Goal: Check status: Check status

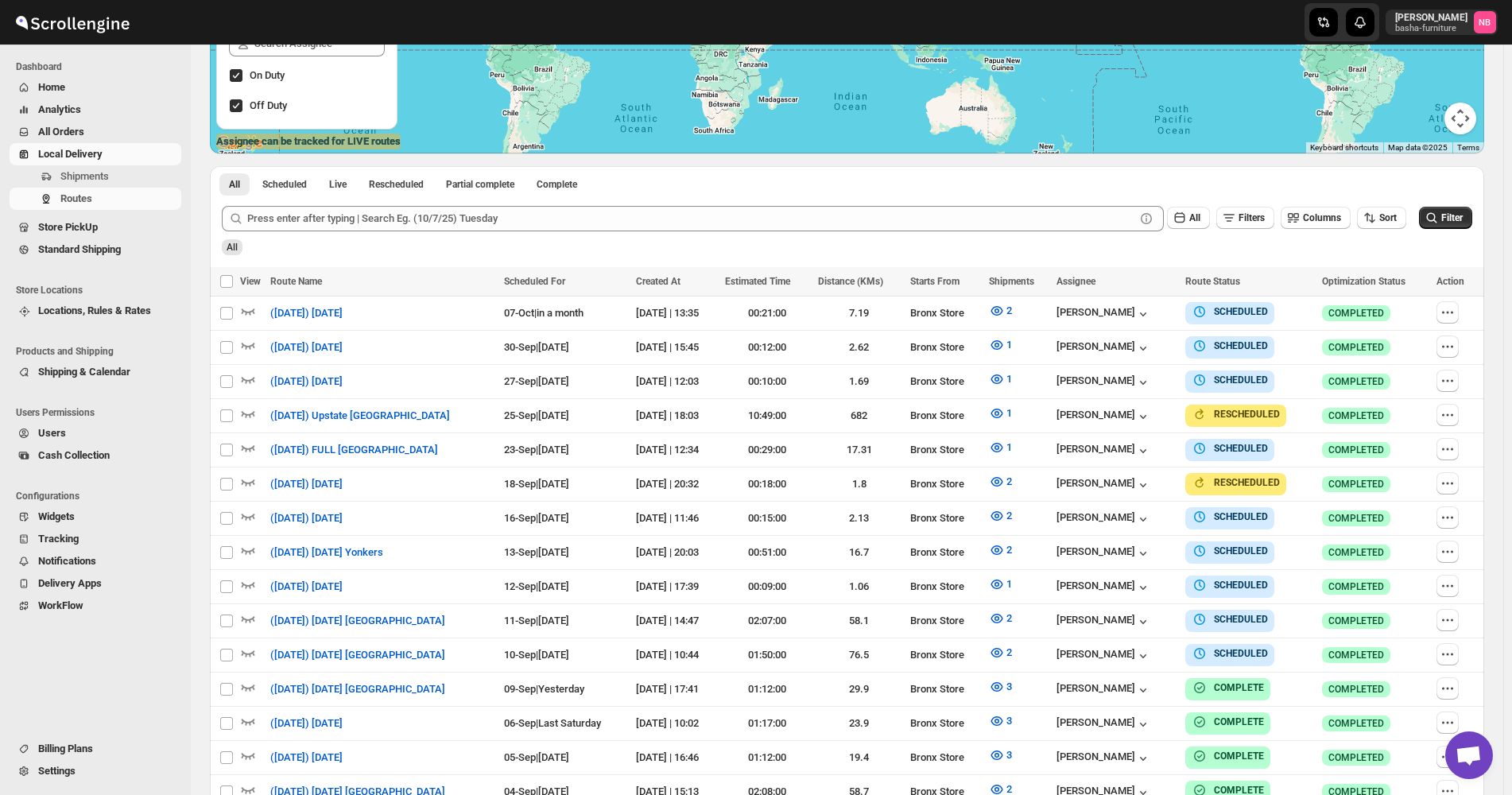
scroll to position [318, 0]
click at [1438, 218] on icon "submit" at bounding box center [1431, 218] width 16 height 16
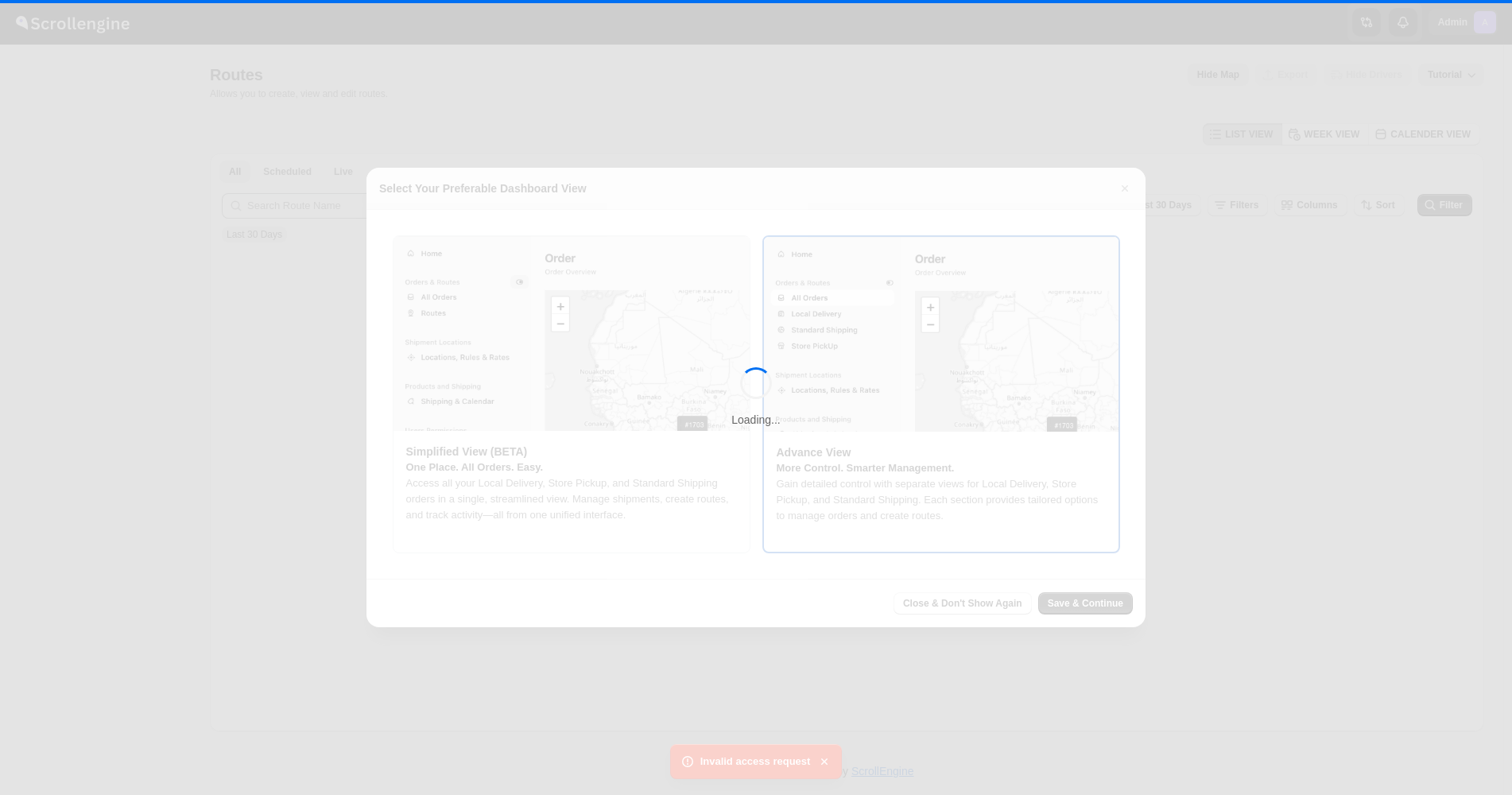
scroll to position [16, 0]
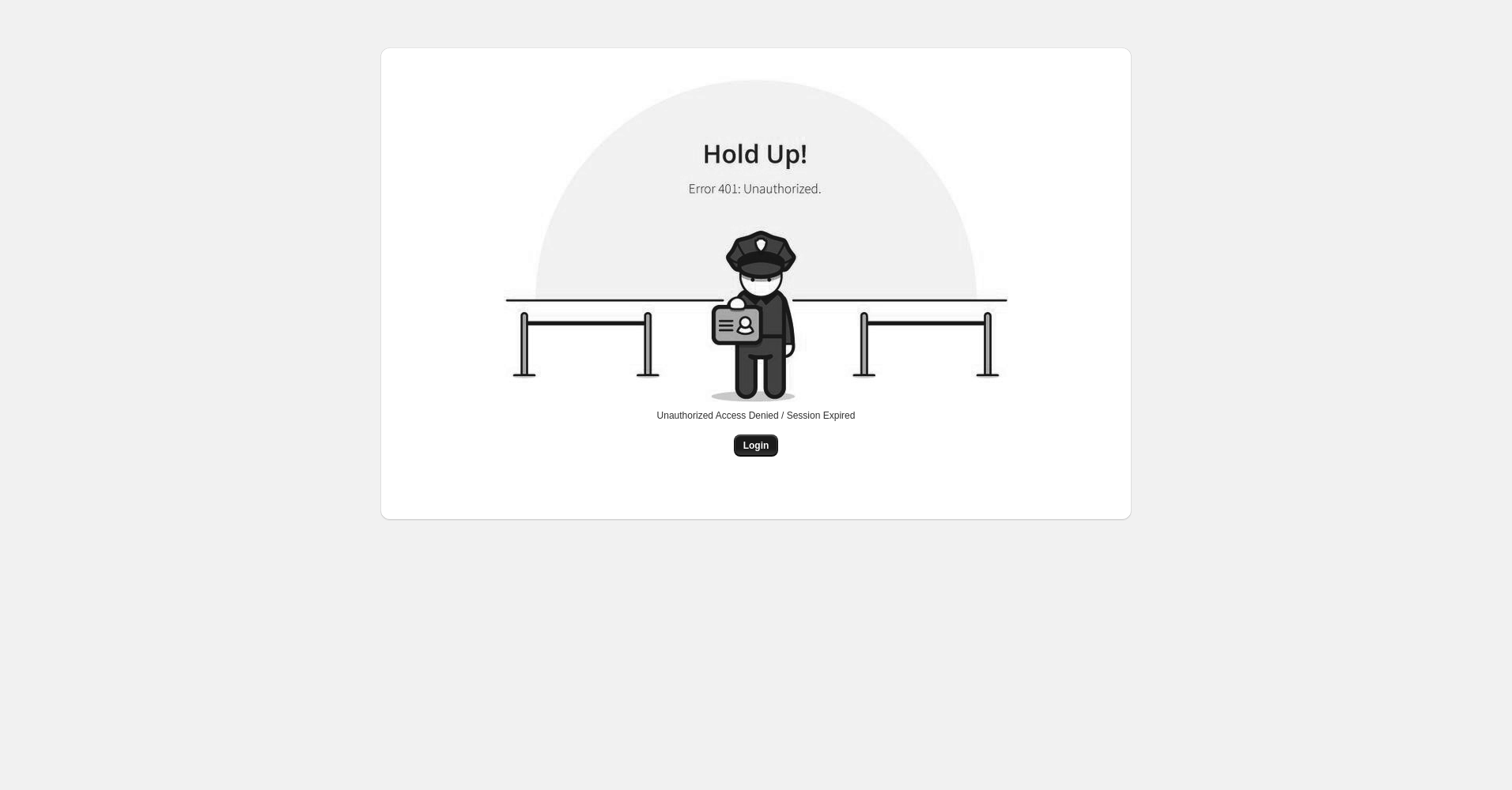
click at [750, 449] on span "Login" at bounding box center [756, 446] width 26 height 13
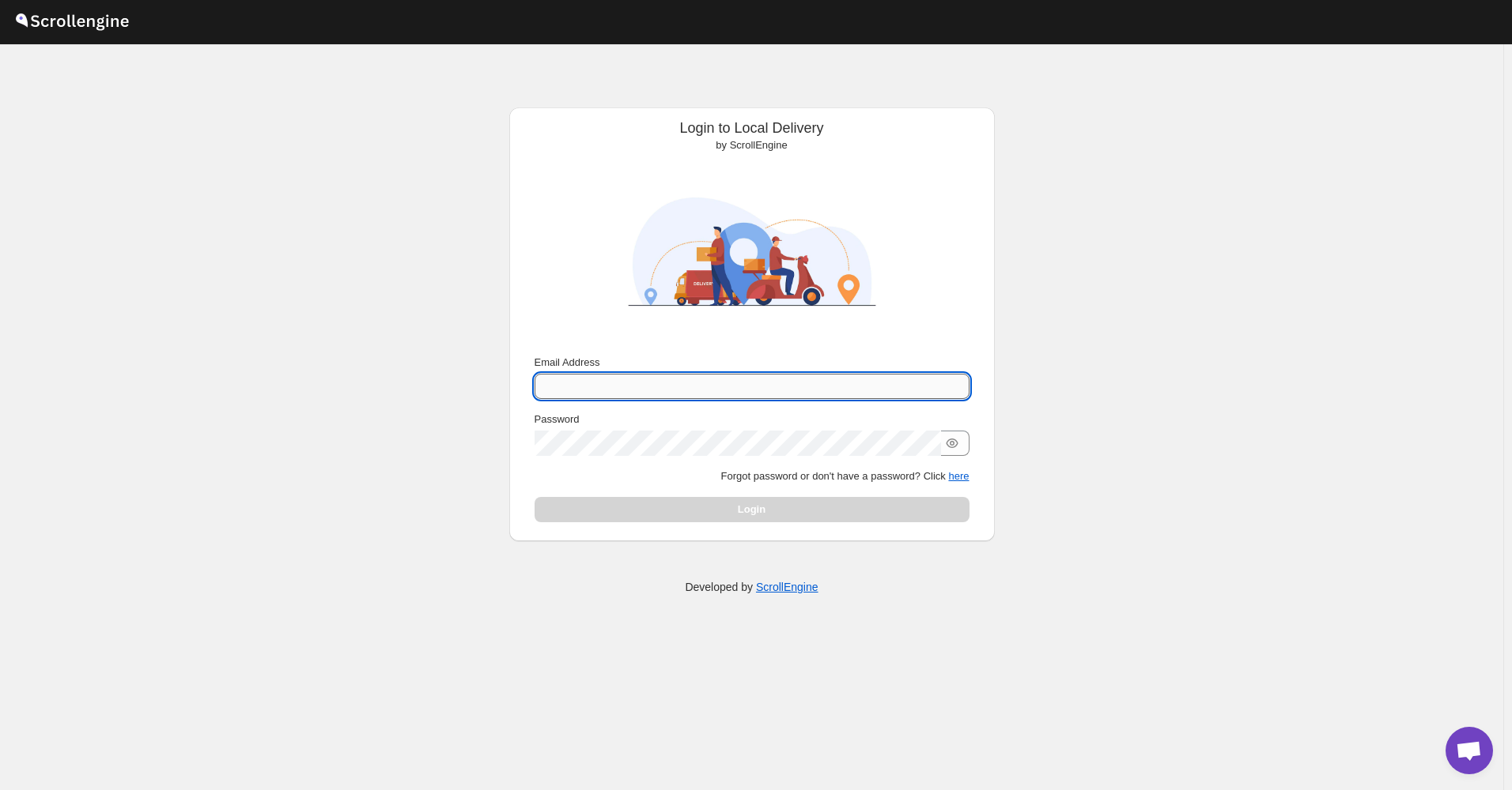
type input "[EMAIL_ADDRESS][DOMAIN_NAME]"
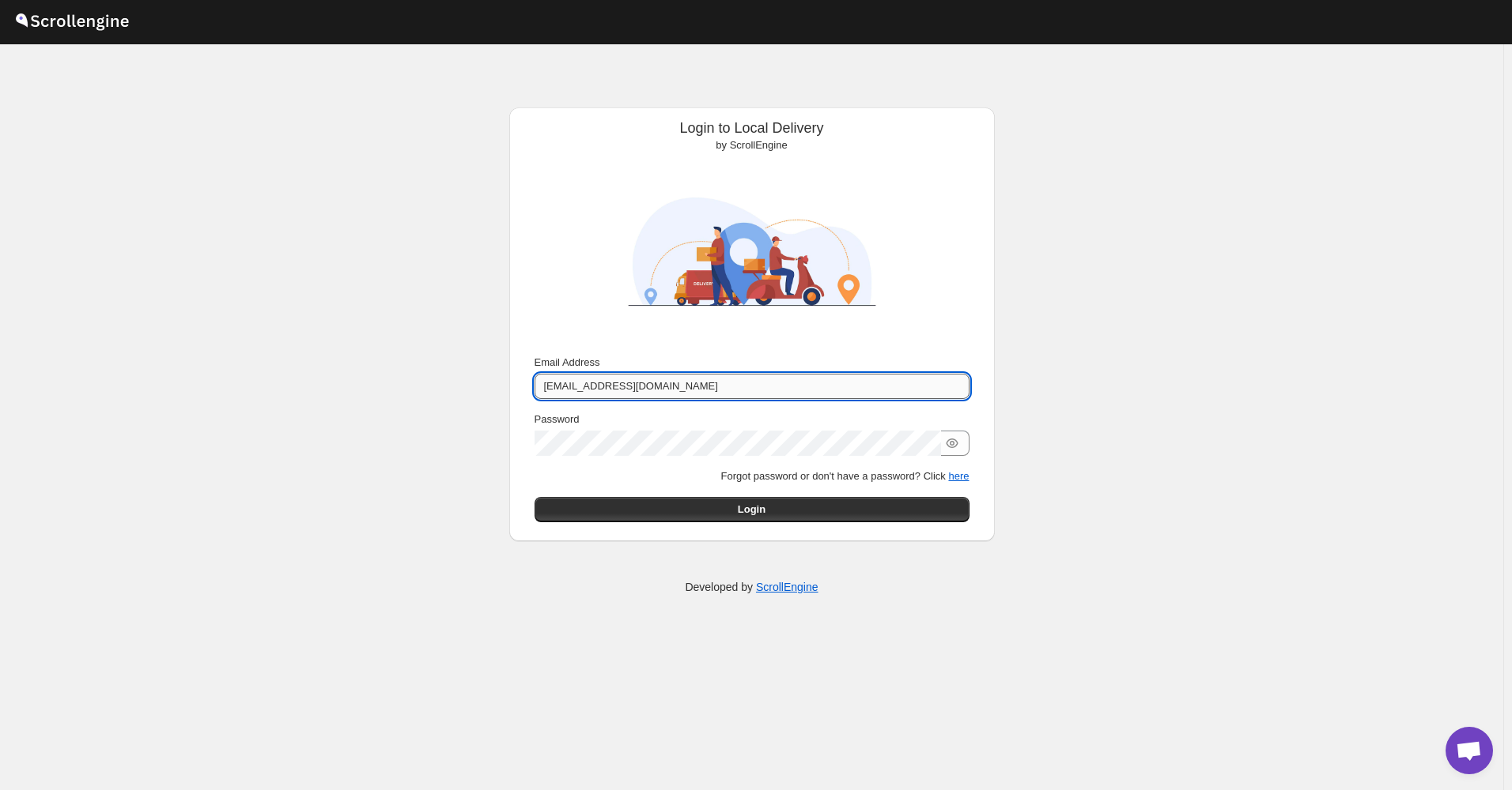
click at [696, 377] on input "[EMAIL_ADDRESS][DOMAIN_NAME]" at bounding box center [752, 387] width 435 height 25
click at [1021, 491] on div "Login to Local Delivery by ScrollEngine Submit Email Address [EMAIL_ADDRESS][DO…" at bounding box center [752, 418] width 1503 height 746
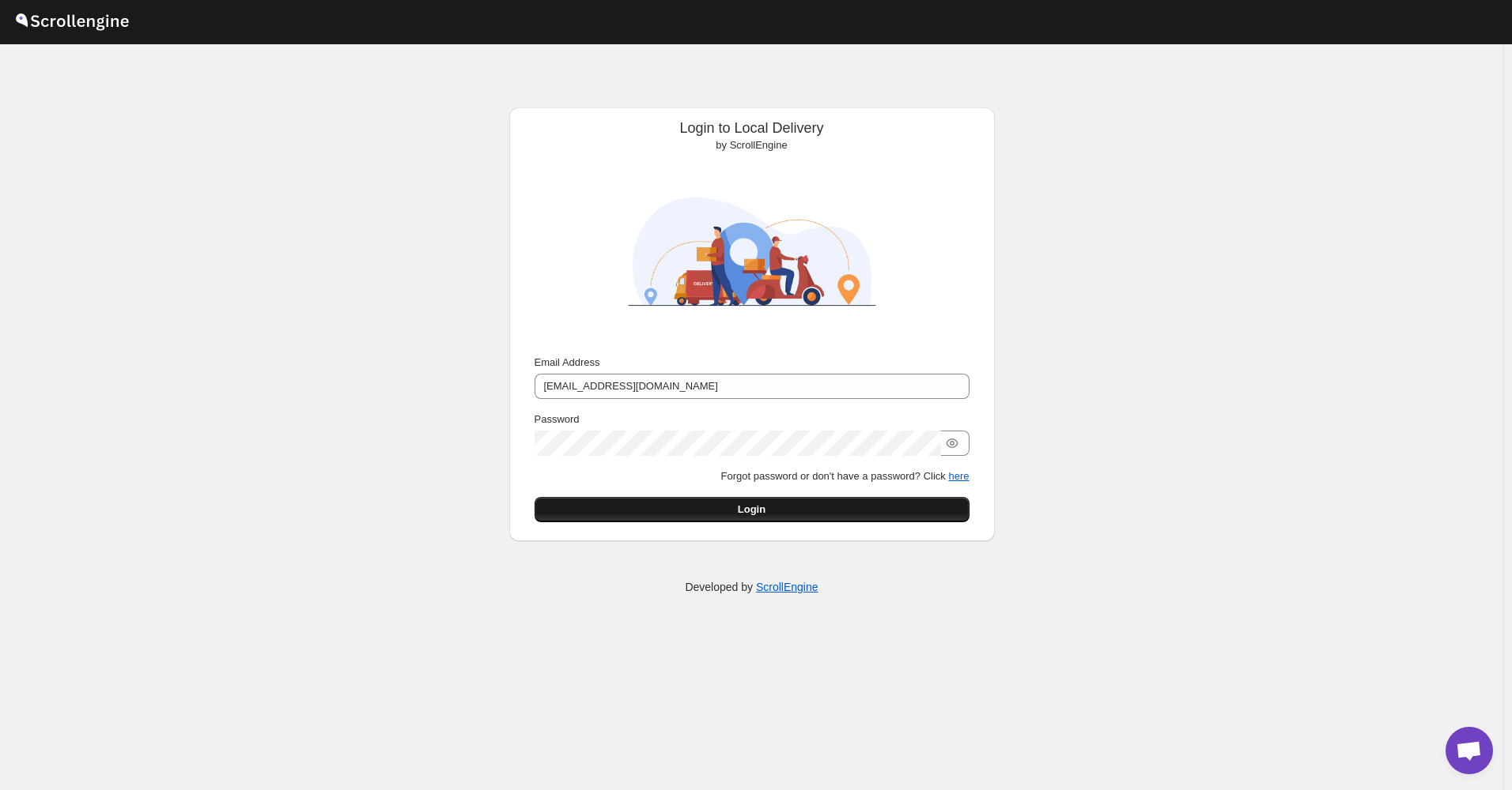
click at [899, 514] on button "Login" at bounding box center [752, 509] width 435 height 25
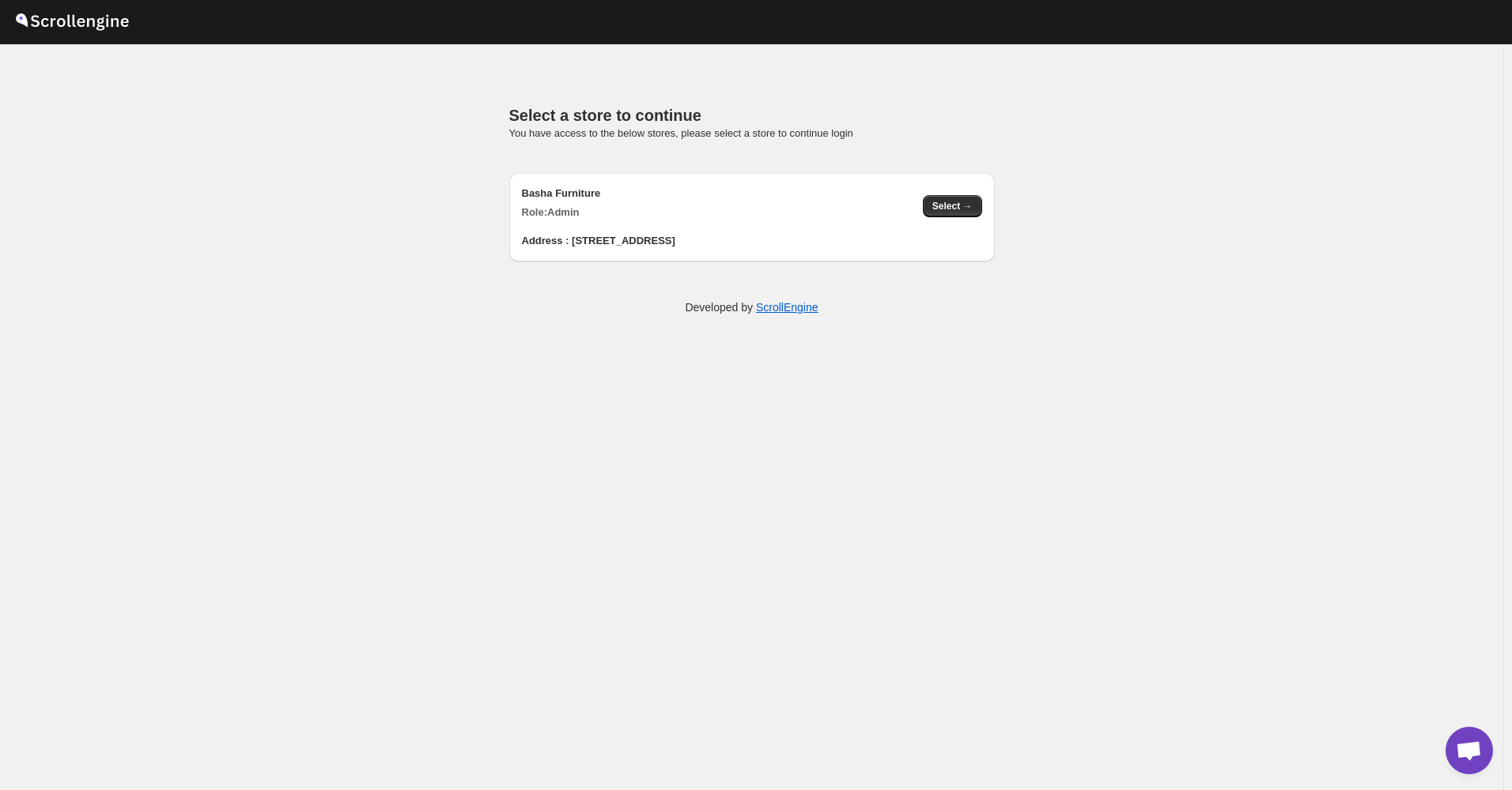
click at [964, 222] on div "Address : 4000 Boston Rd, The Bronx" at bounding box center [752, 235] width 460 height 29
click at [961, 206] on span "Select →" at bounding box center [952, 206] width 40 height 13
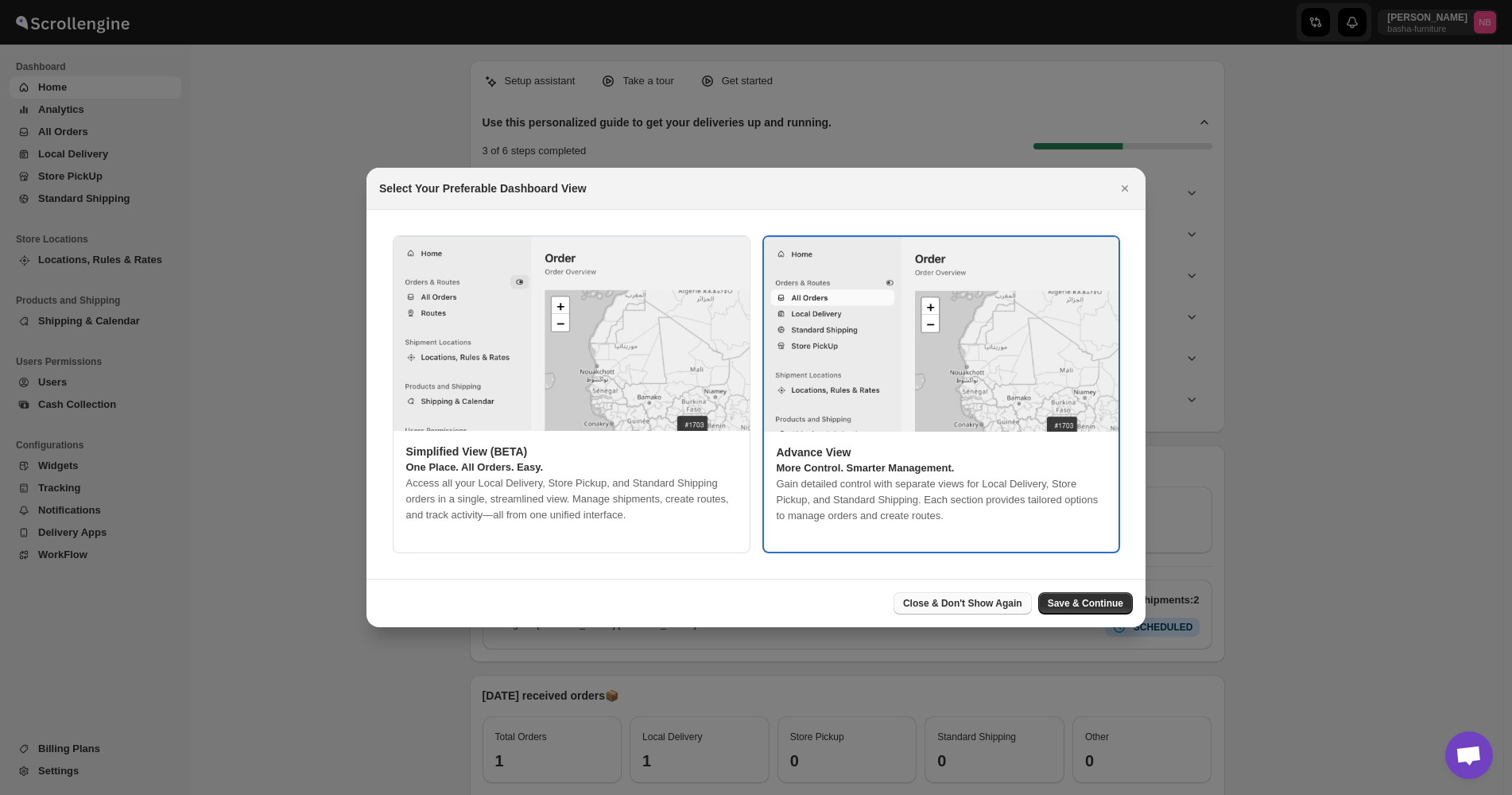
click at [967, 606] on span "Close & Don't Show Again" at bounding box center [963, 604] width 120 height 13
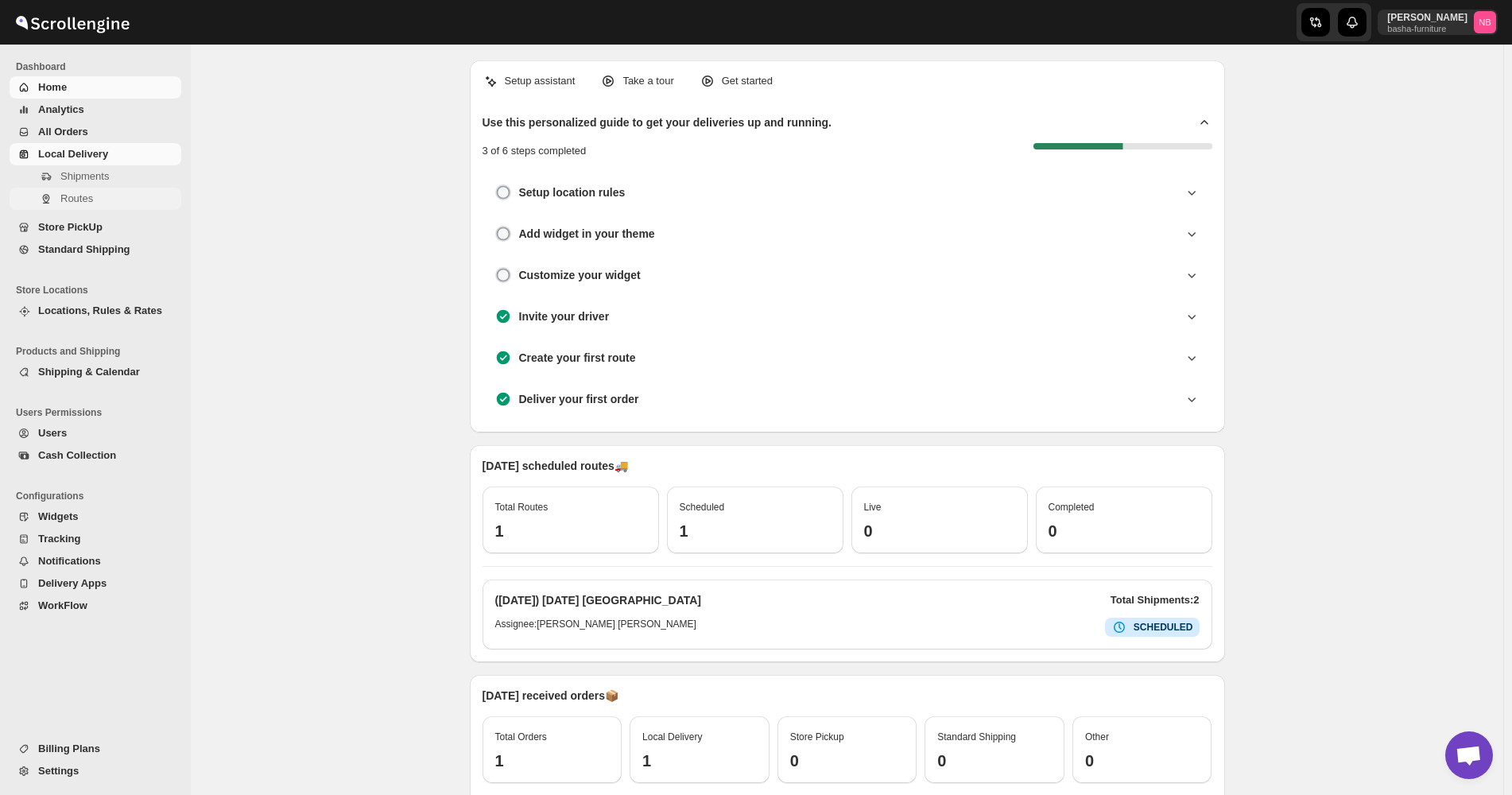
click at [88, 197] on span "Routes" at bounding box center [77, 198] width 33 height 12
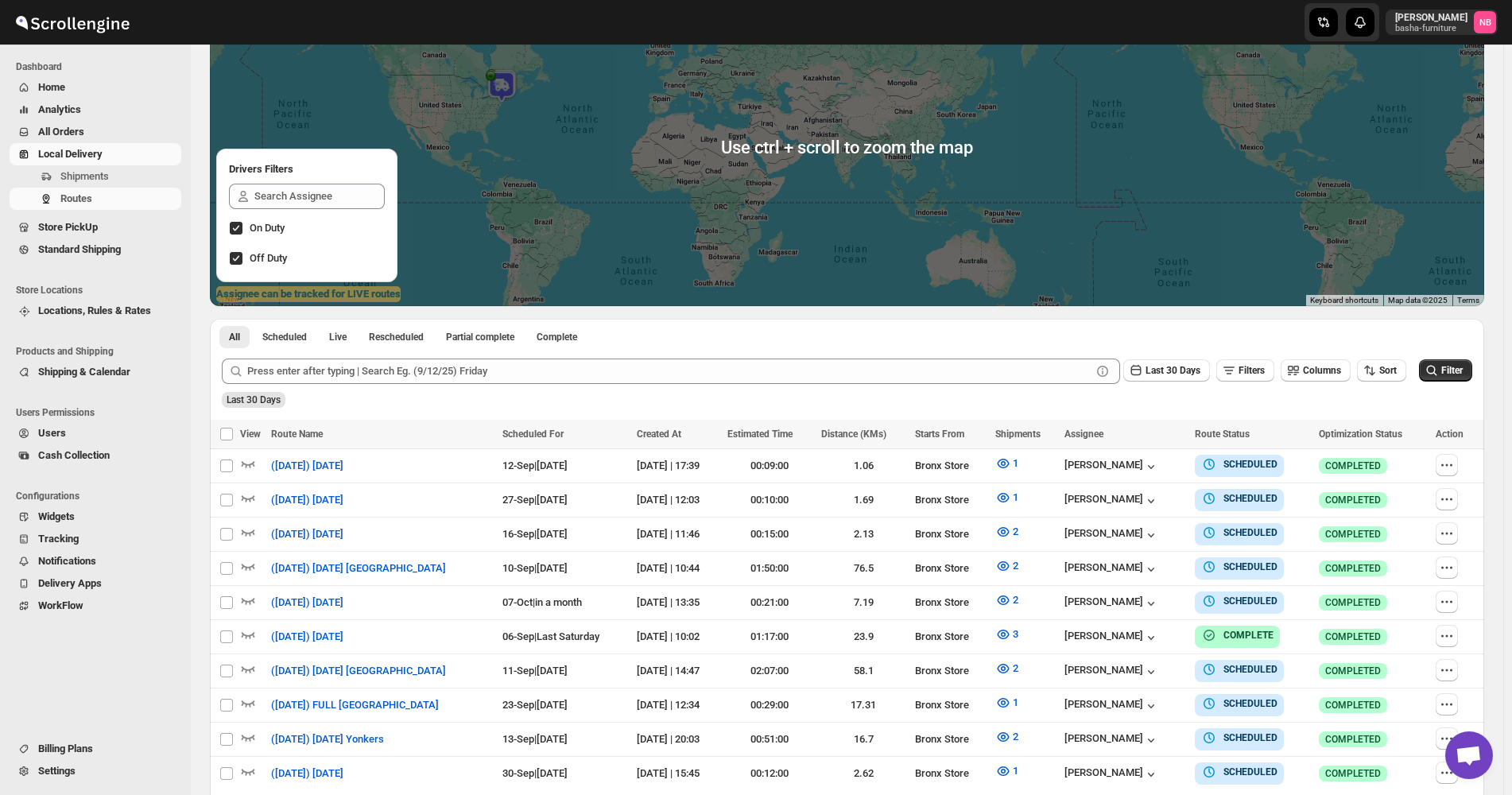
scroll to position [274, 0]
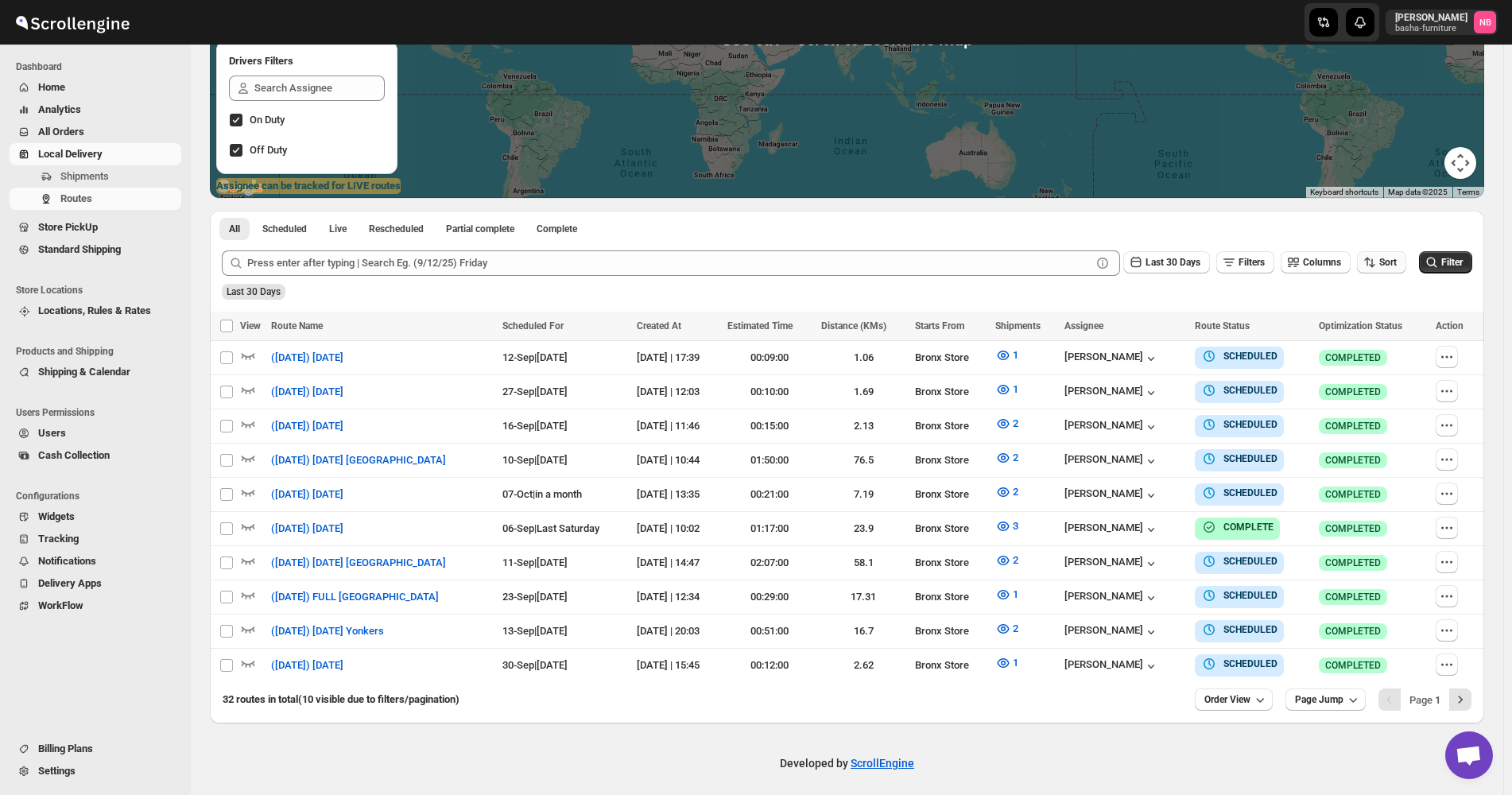
click at [1386, 261] on span "Sort" at bounding box center [1388, 262] width 18 height 11
click at [1366, 343] on div "Due Date" at bounding box center [1363, 348] width 42 height 16
click at [1190, 274] on button "Last 30 Days" at bounding box center [1166, 262] width 87 height 22
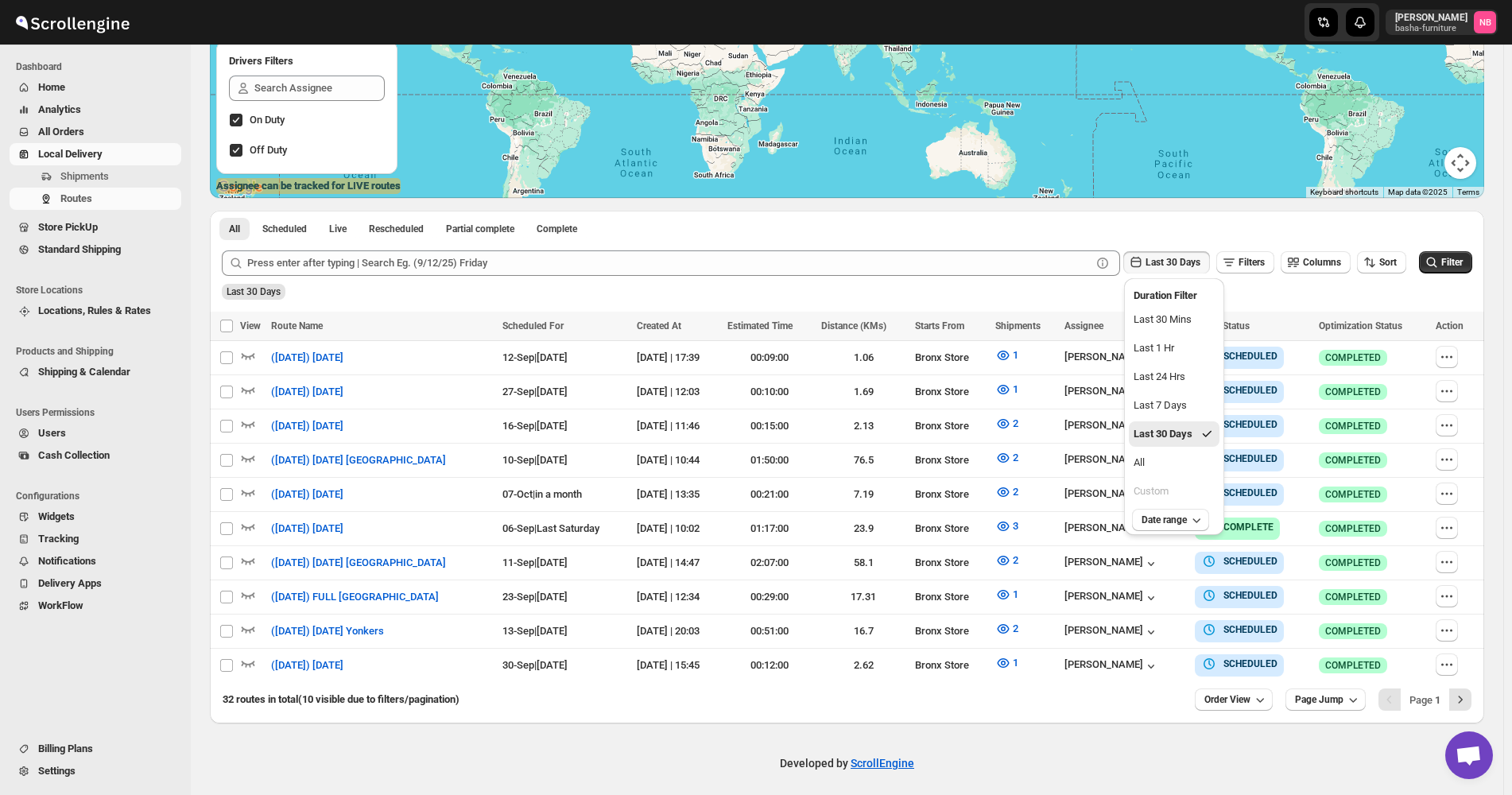
click at [1177, 461] on button "All" at bounding box center [1174, 463] width 91 height 26
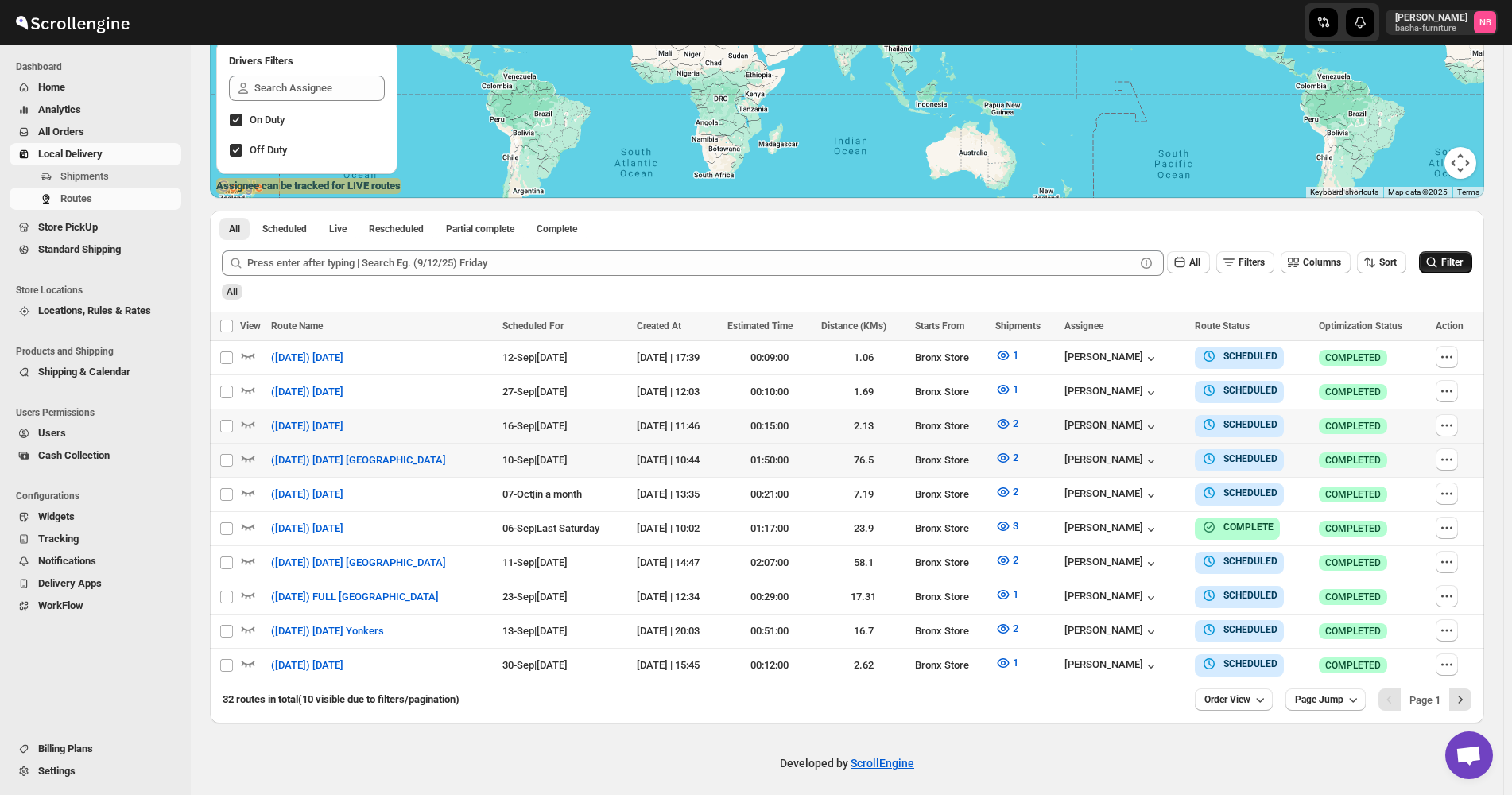
click at [1472, 255] on button "Filter" at bounding box center [1445, 262] width 53 height 22
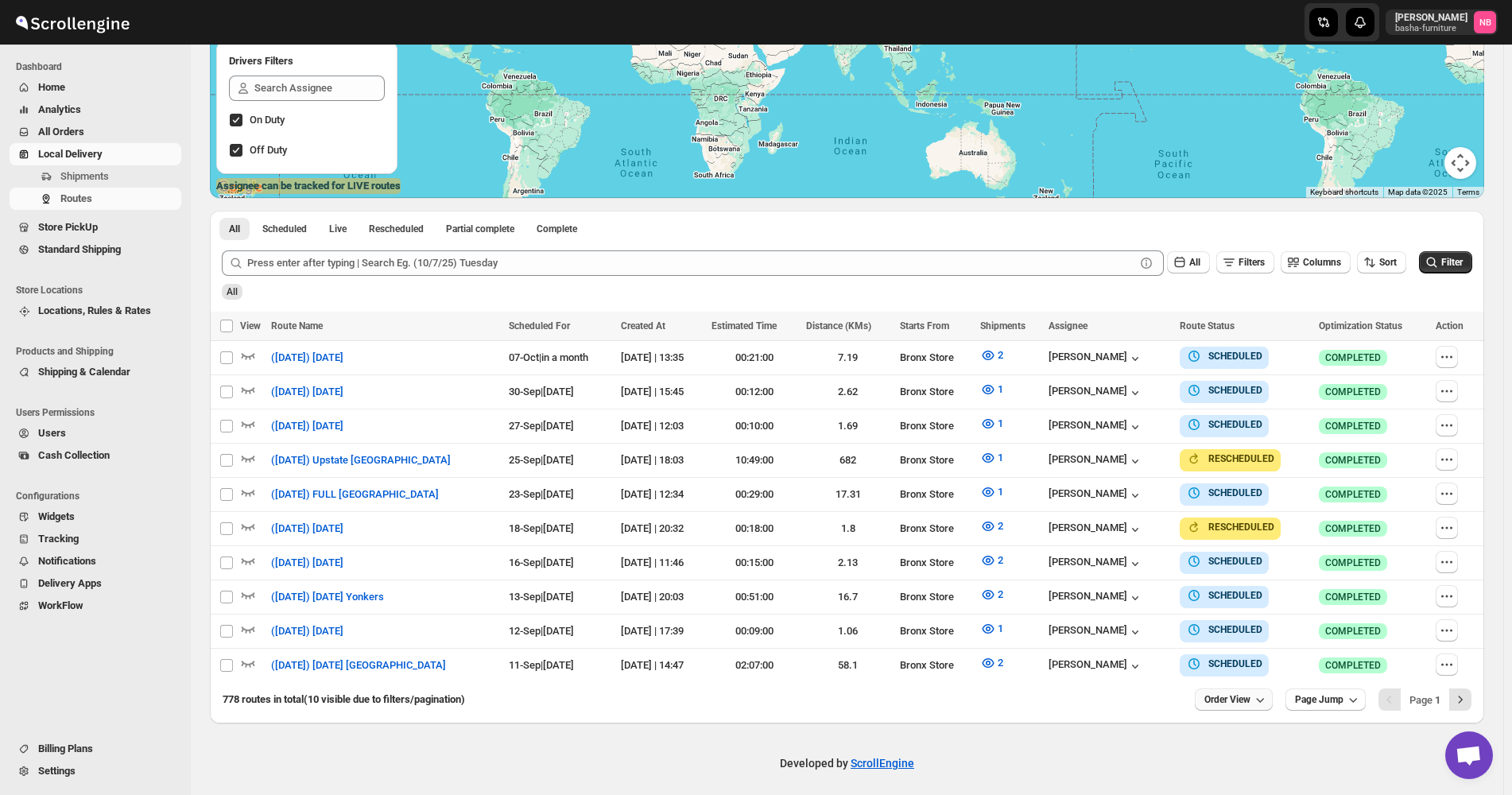
click at [1222, 694] on span "Order View" at bounding box center [1227, 700] width 46 height 13
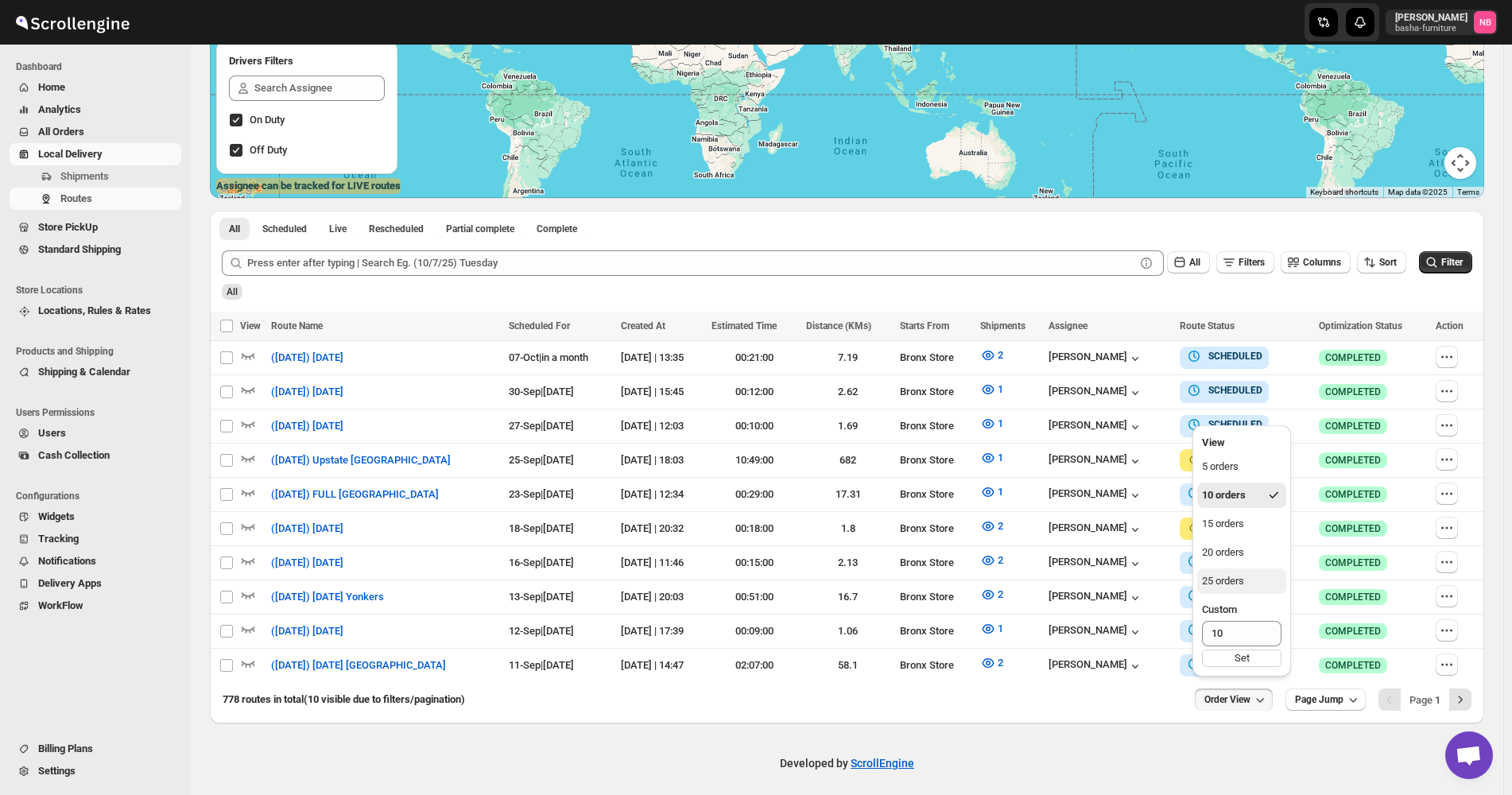
click at [1240, 583] on div "25 orders" at bounding box center [1223, 581] width 42 height 16
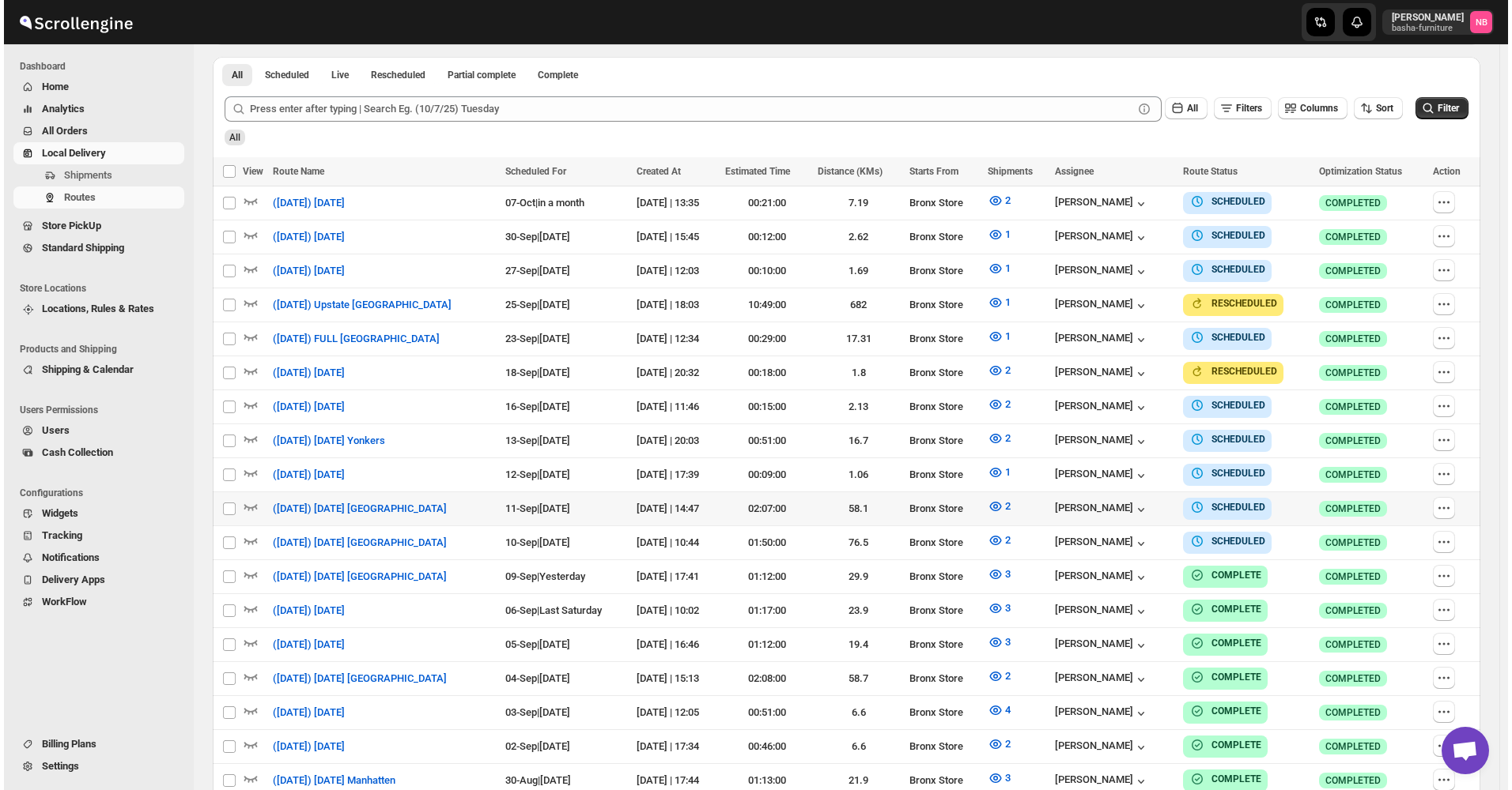
scroll to position [430, 0]
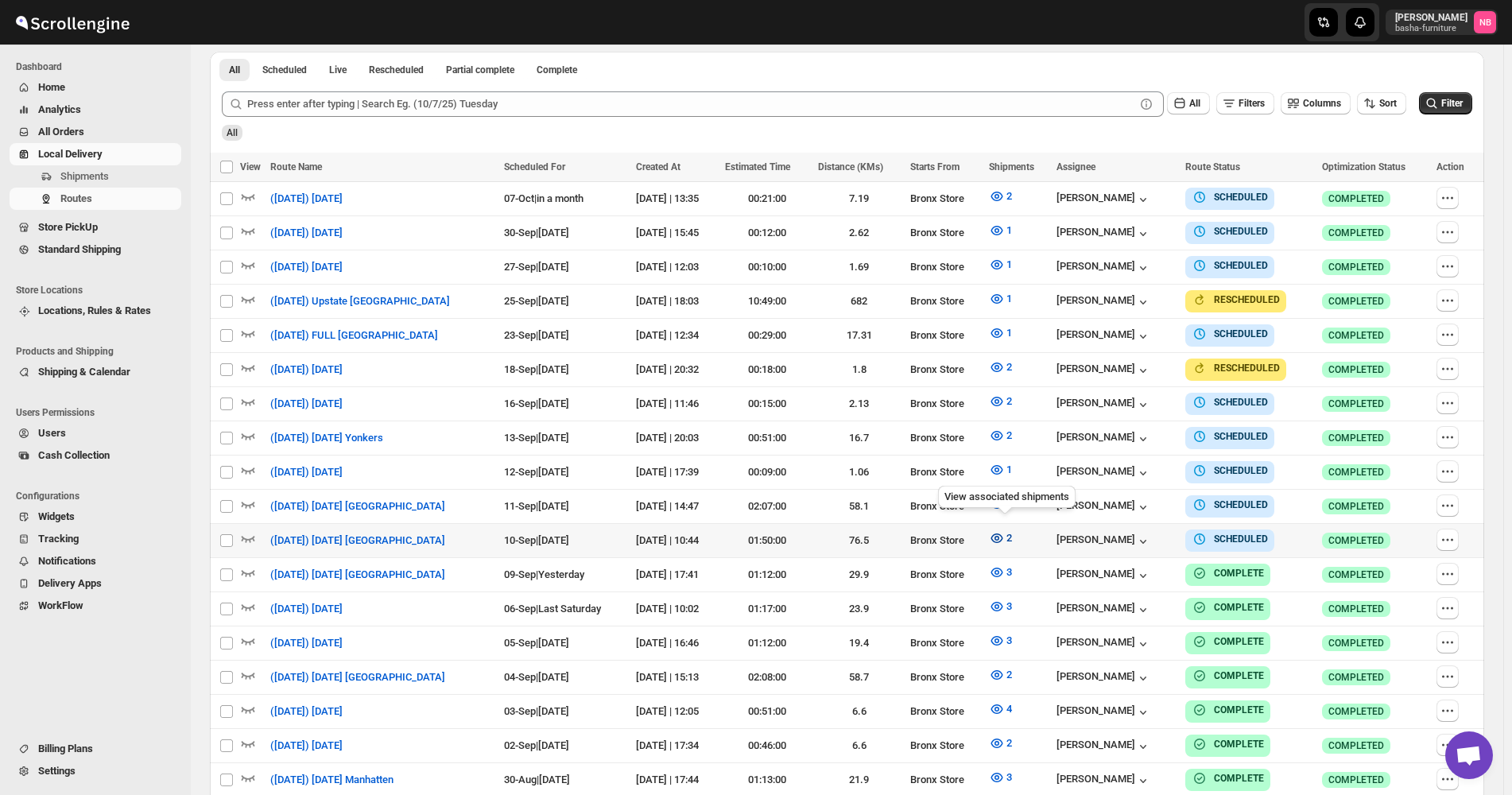
click at [1003, 534] on icon "button" at bounding box center [996, 538] width 12 height 10
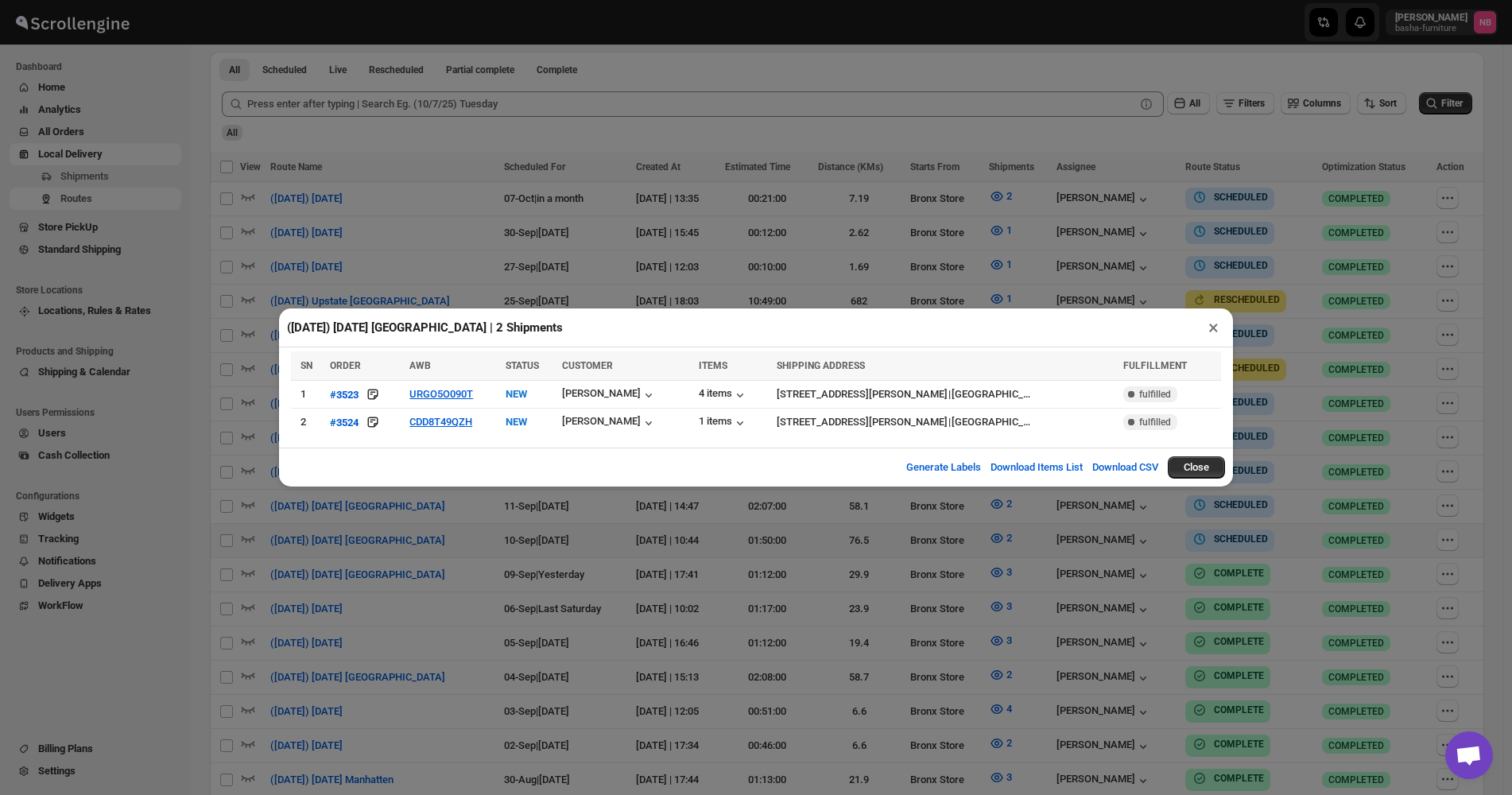
click at [509, 565] on div "(9/10/25) Wednesday Long Island | 2 Shipments × SN ORDER AWB STATUS CUSTOMER IT…" at bounding box center [756, 397] width 1512 height 795
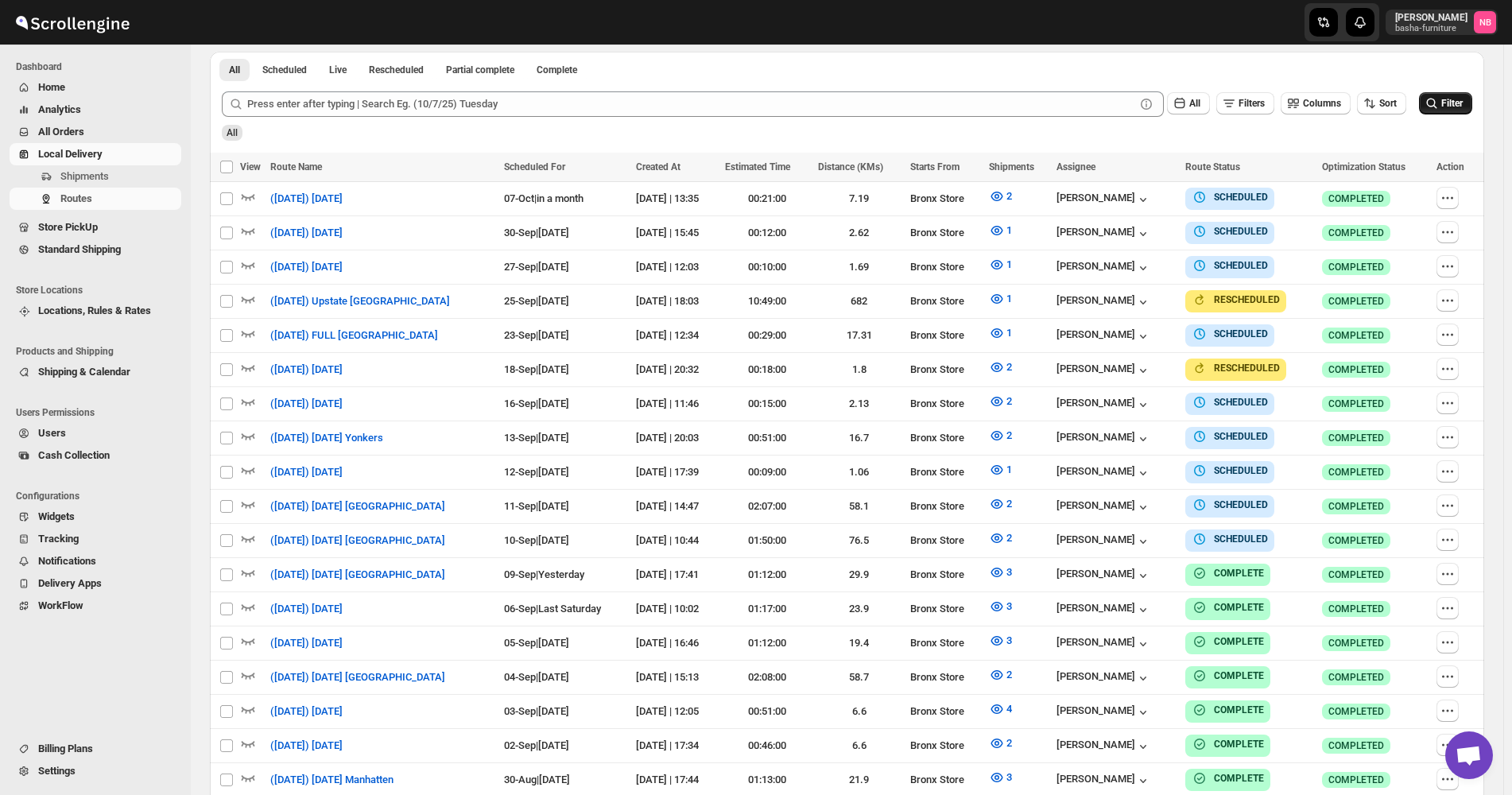
click at [1451, 107] on span "Filter" at bounding box center [1451, 104] width 22 height 11
click at [1003, 530] on icon "button" at bounding box center [997, 538] width 16 height 16
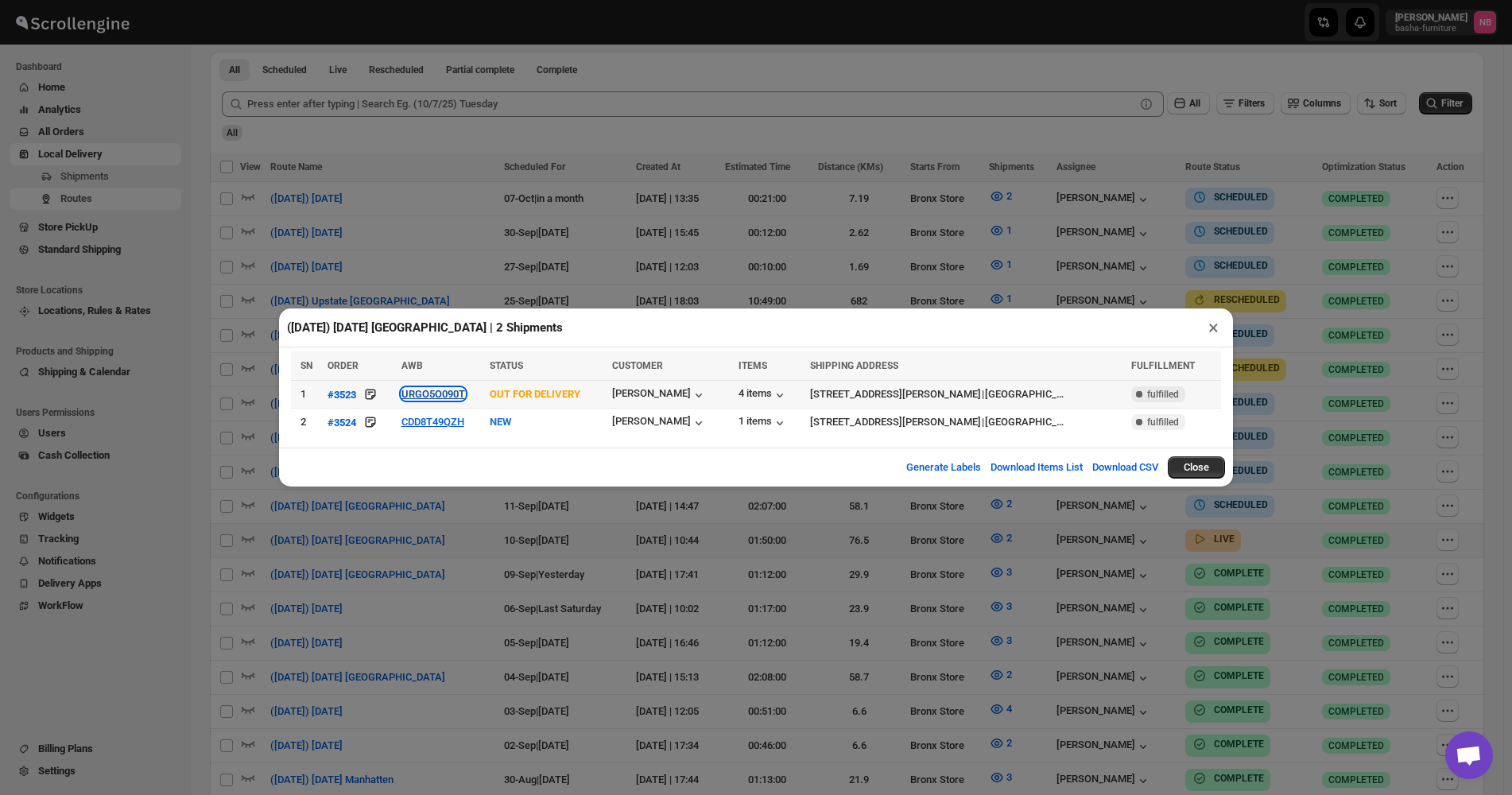
click at [449, 397] on button "URGO5O090T" at bounding box center [434, 394] width 64 height 12
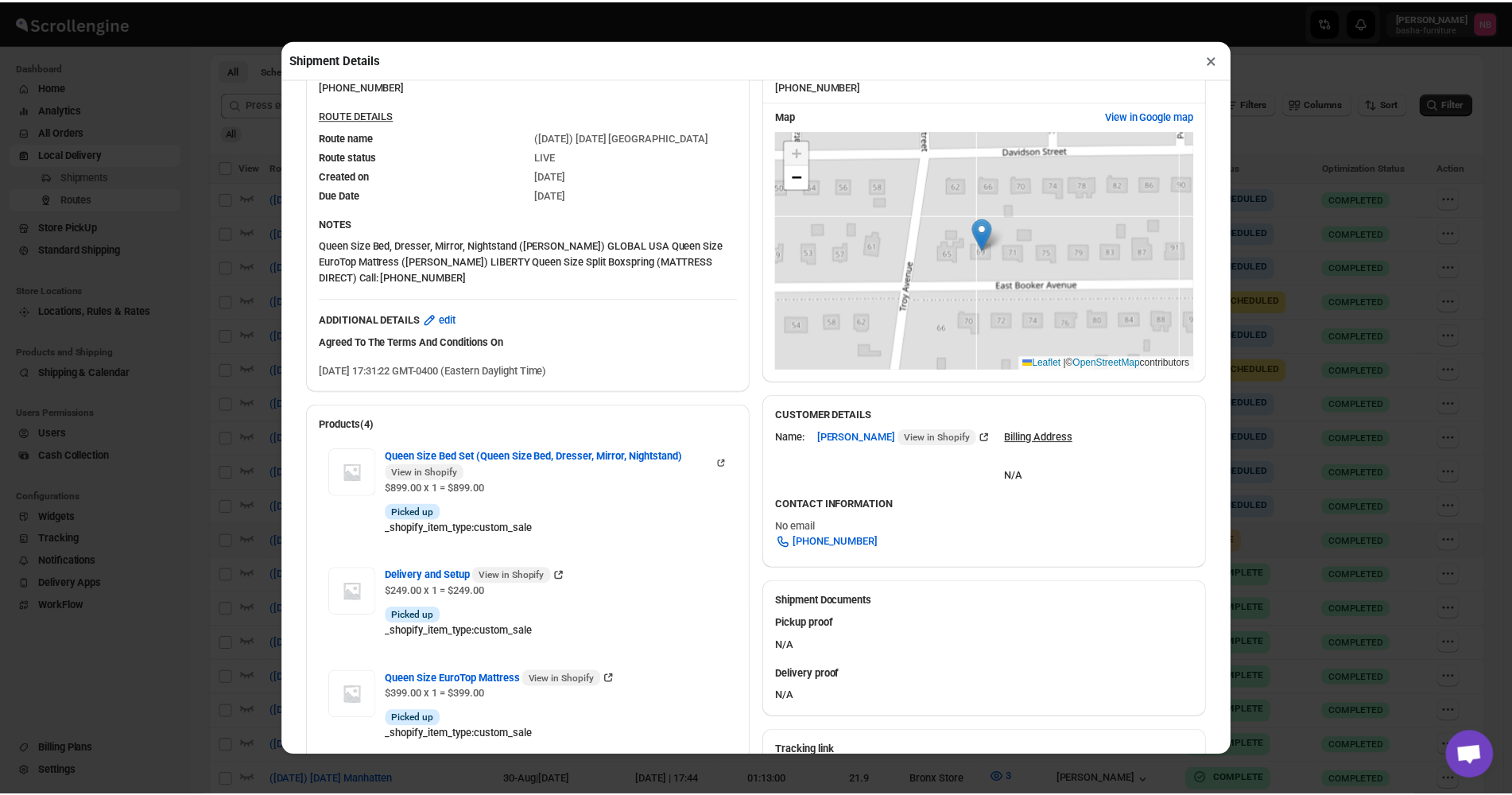
scroll to position [0, 0]
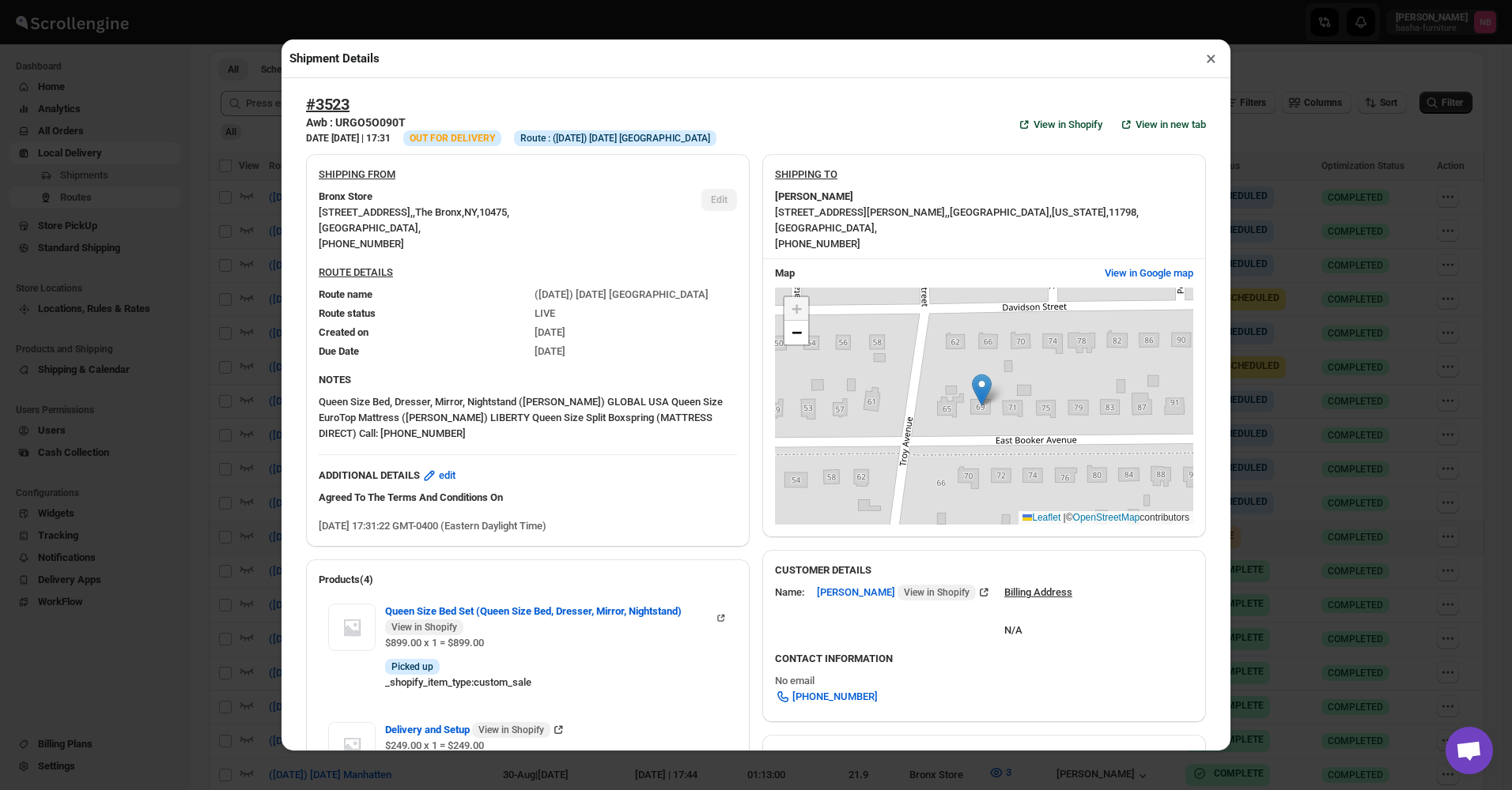
click at [1207, 55] on button "×" at bounding box center [1211, 59] width 23 height 22
